Goal: Task Accomplishment & Management: Use online tool/utility

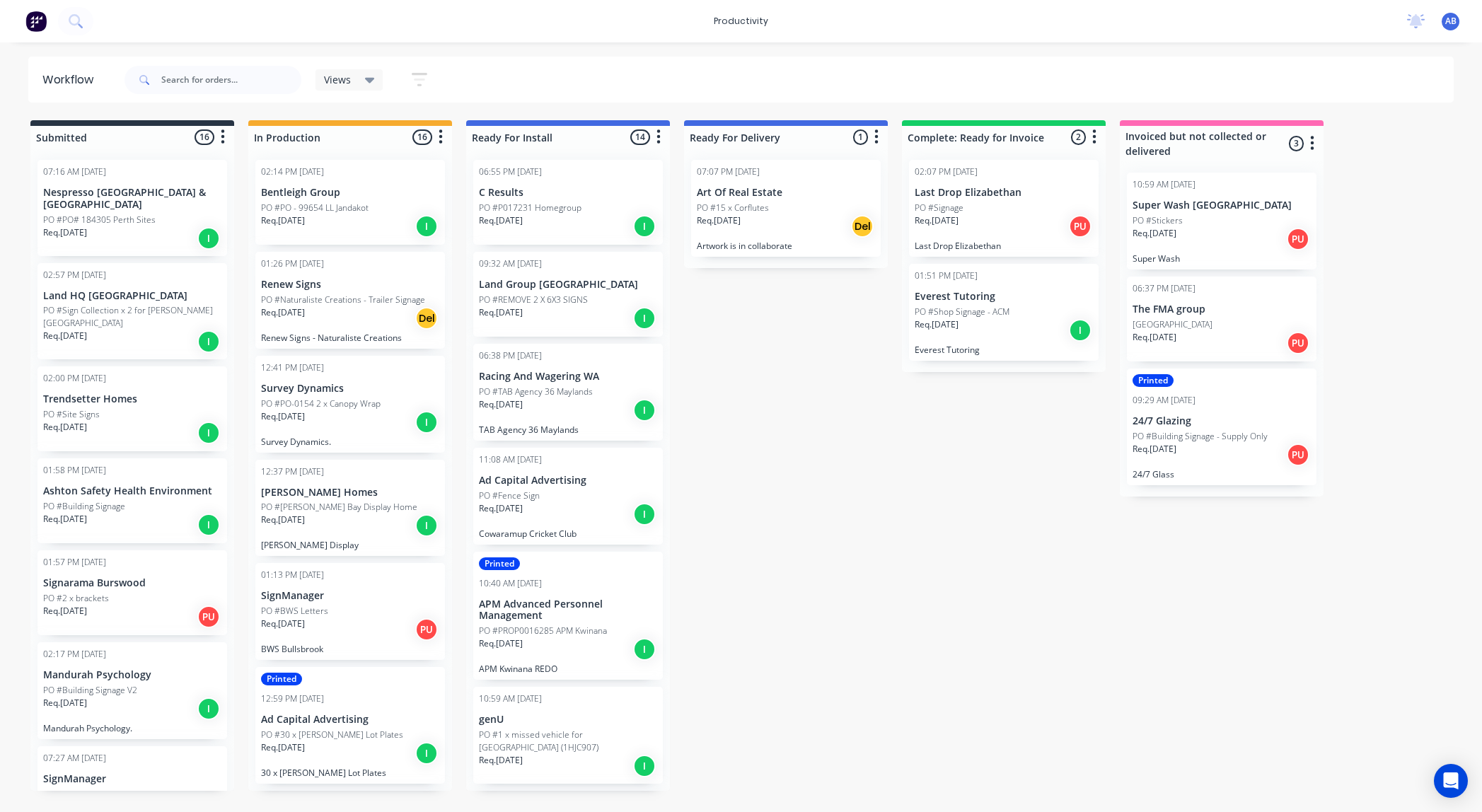
scroll to position [0, 5]
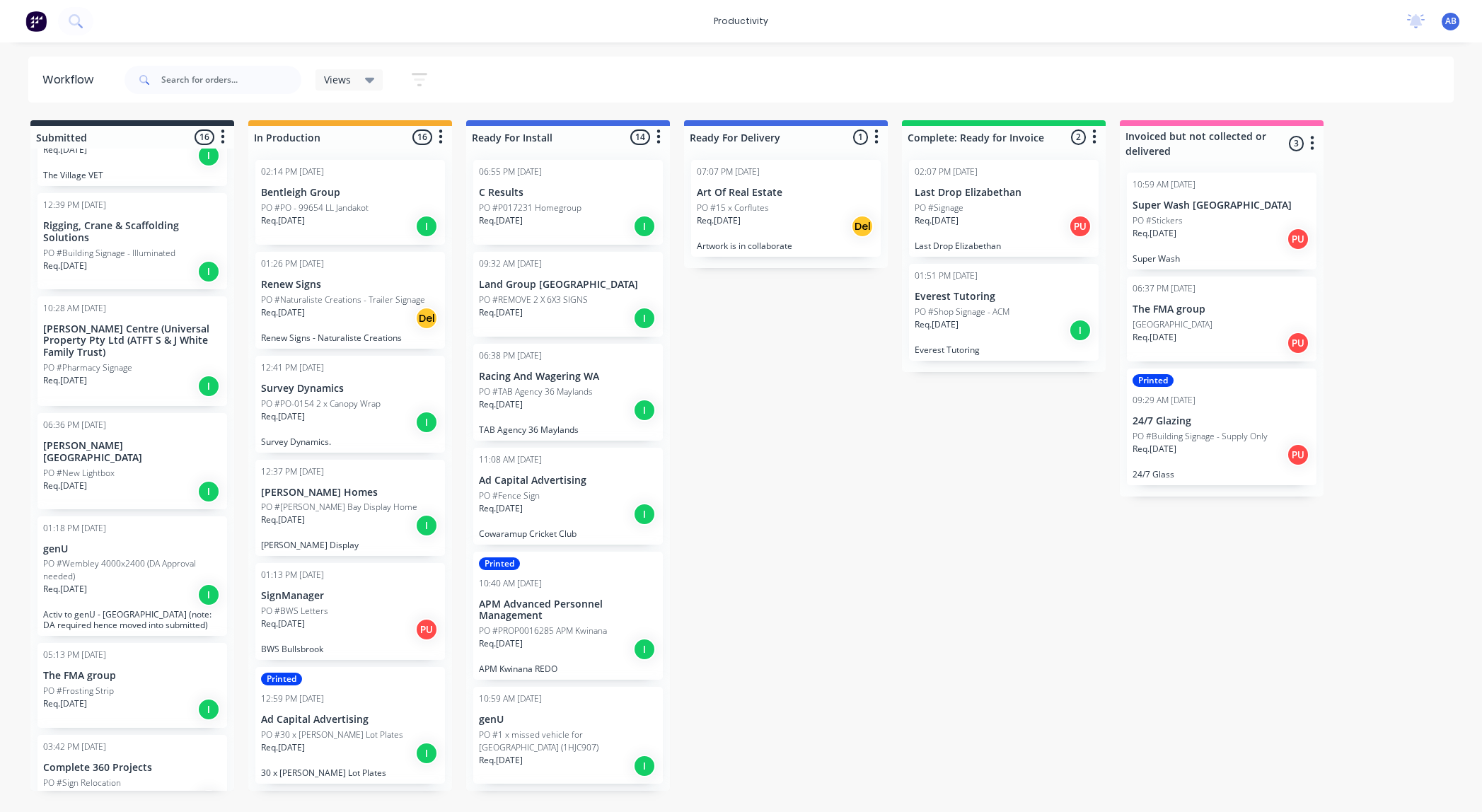
scroll to position [750, 0]
click at [151, 439] on p "[PERSON_NAME] [GEOGRAPHIC_DATA]" at bounding box center [132, 451] width 178 height 24
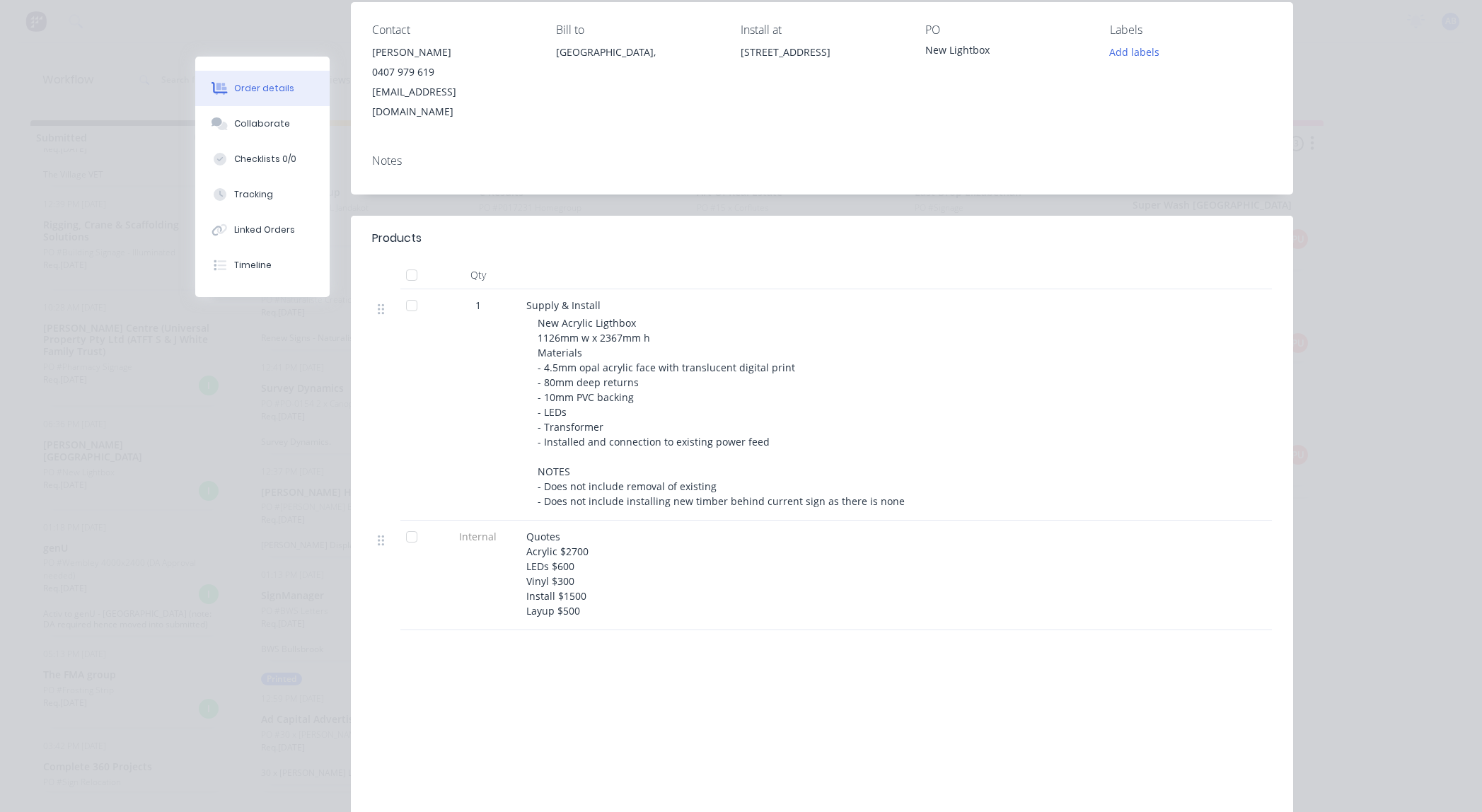
scroll to position [0, 0]
